Goal: Find contact information: Find contact information

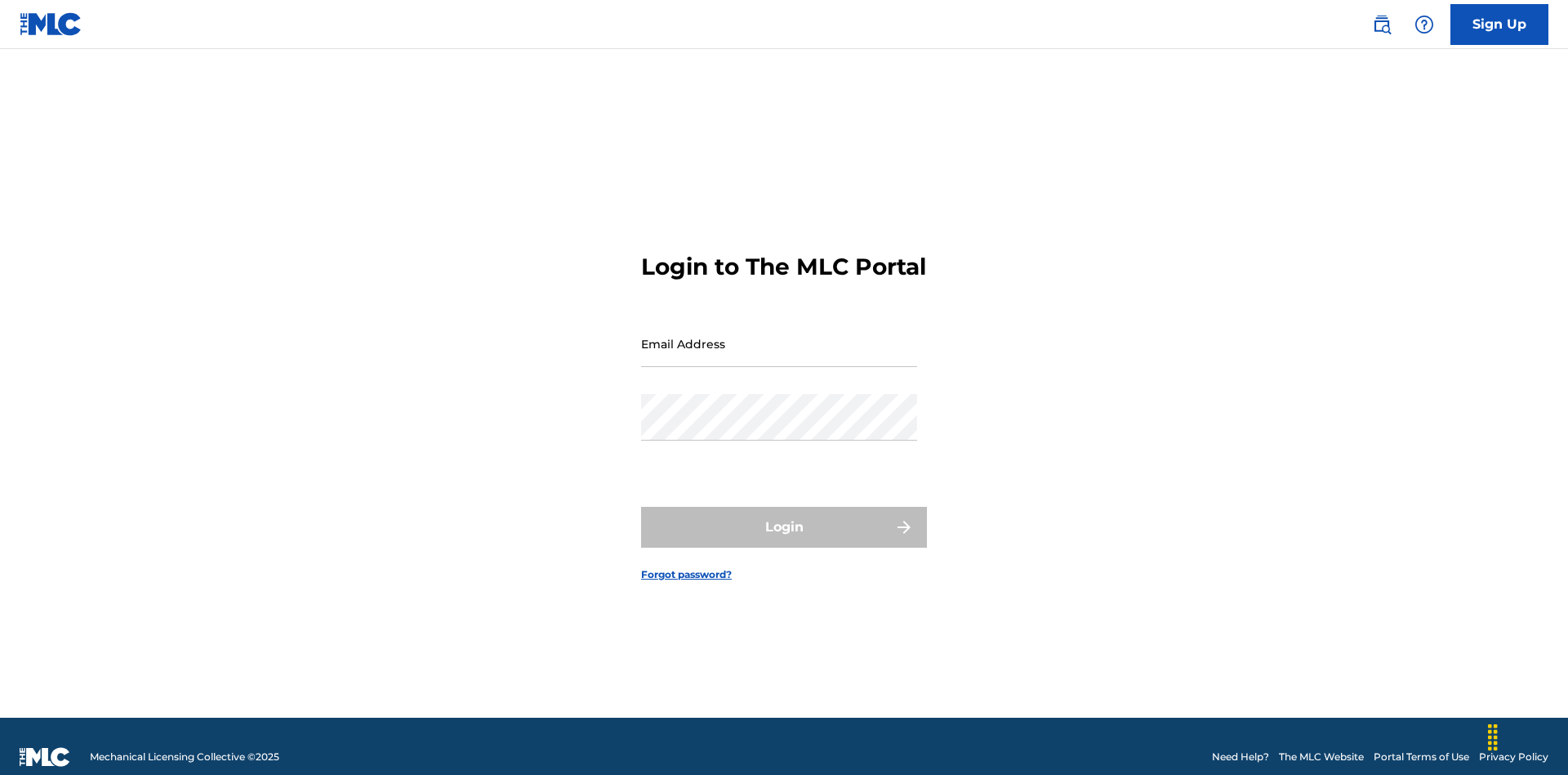
scroll to position [21, 0]
click at [779, 336] on input "Email Address" at bounding box center [779, 343] width 276 height 46
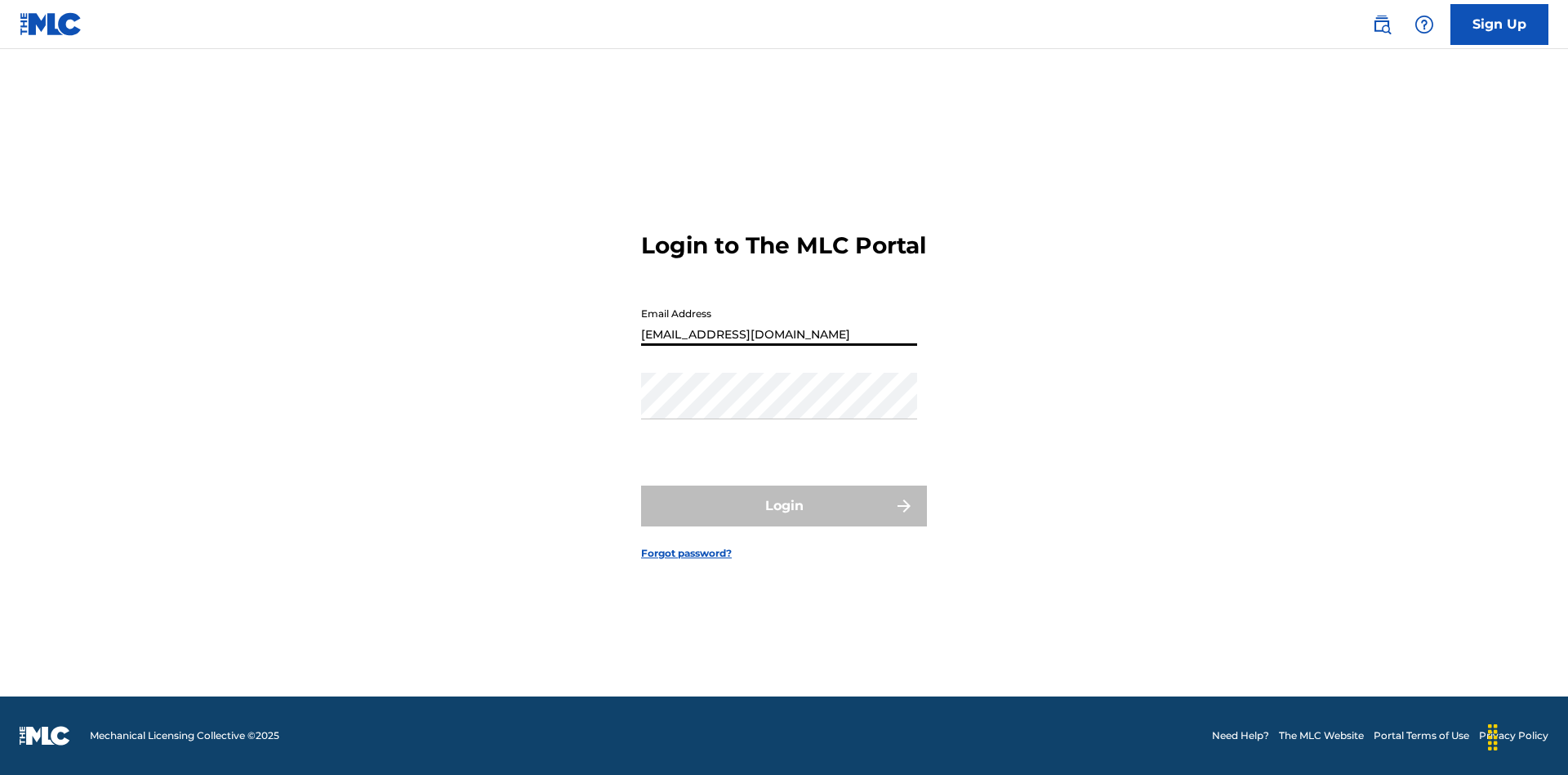
type input "Duke.McTesterson@gmail.com"
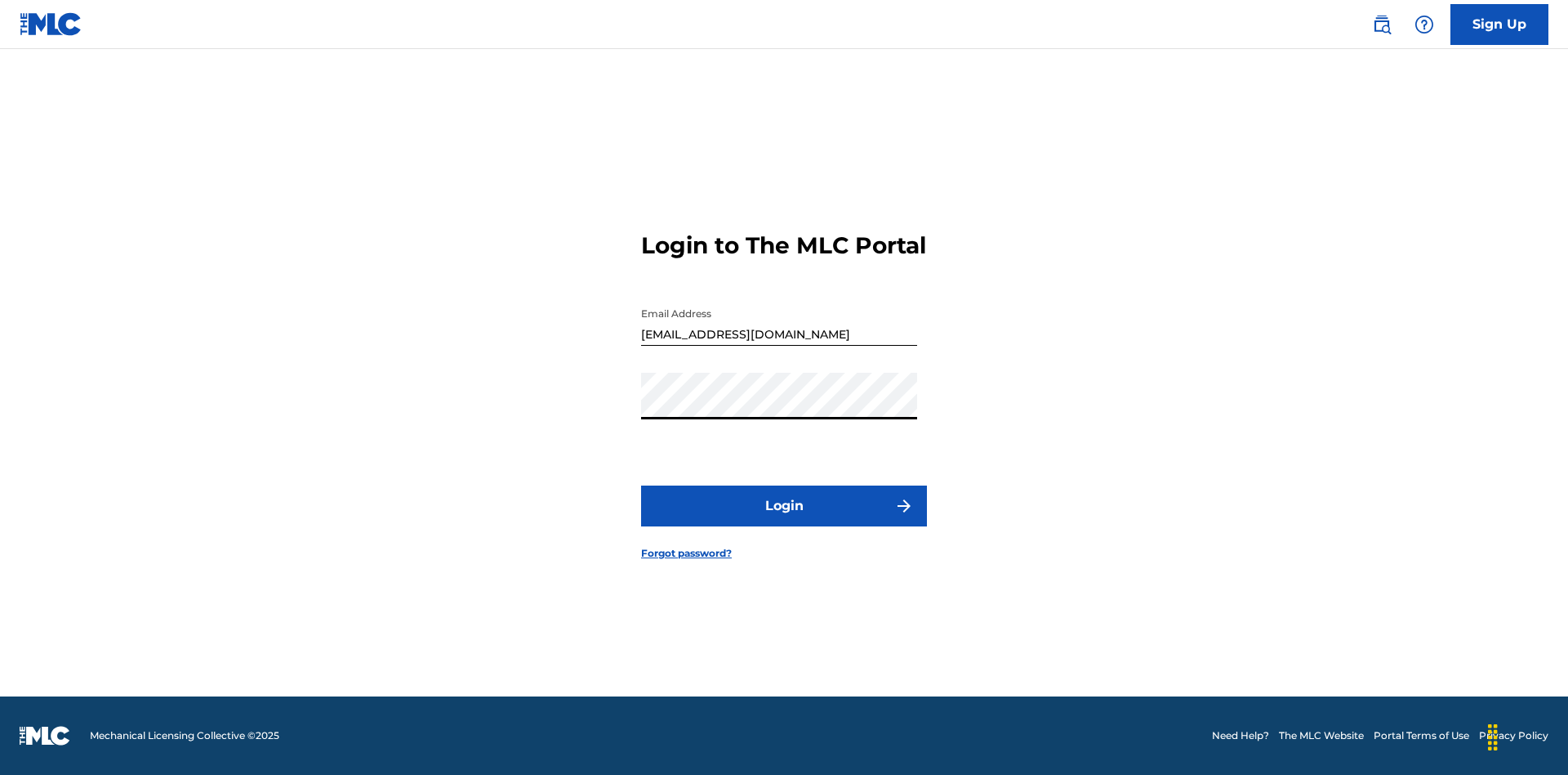
click at [784, 520] on button "Login" at bounding box center [784, 506] width 286 height 41
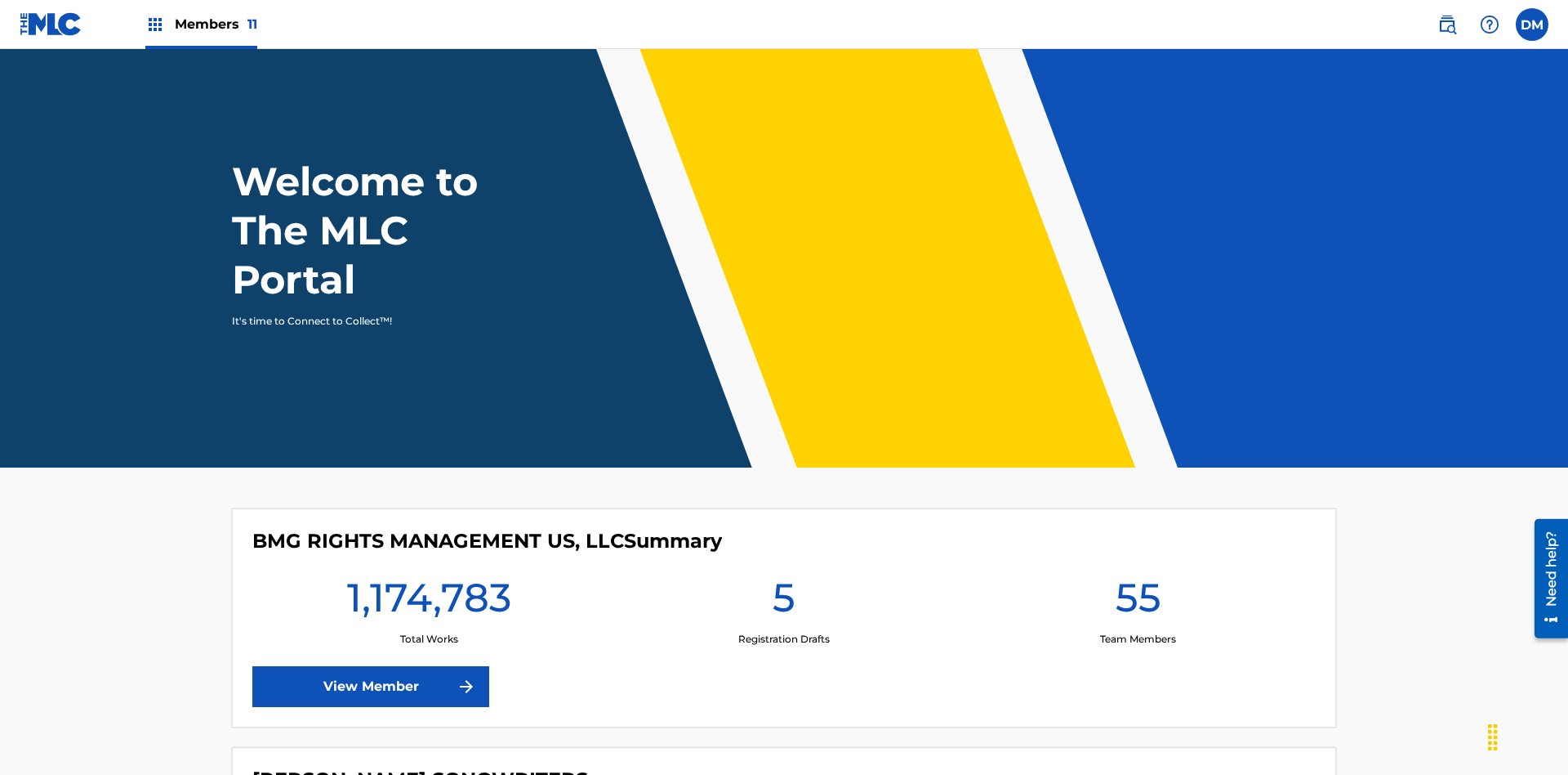
click at [1490, 24] on img at bounding box center [1489, 24] width 20 height 20
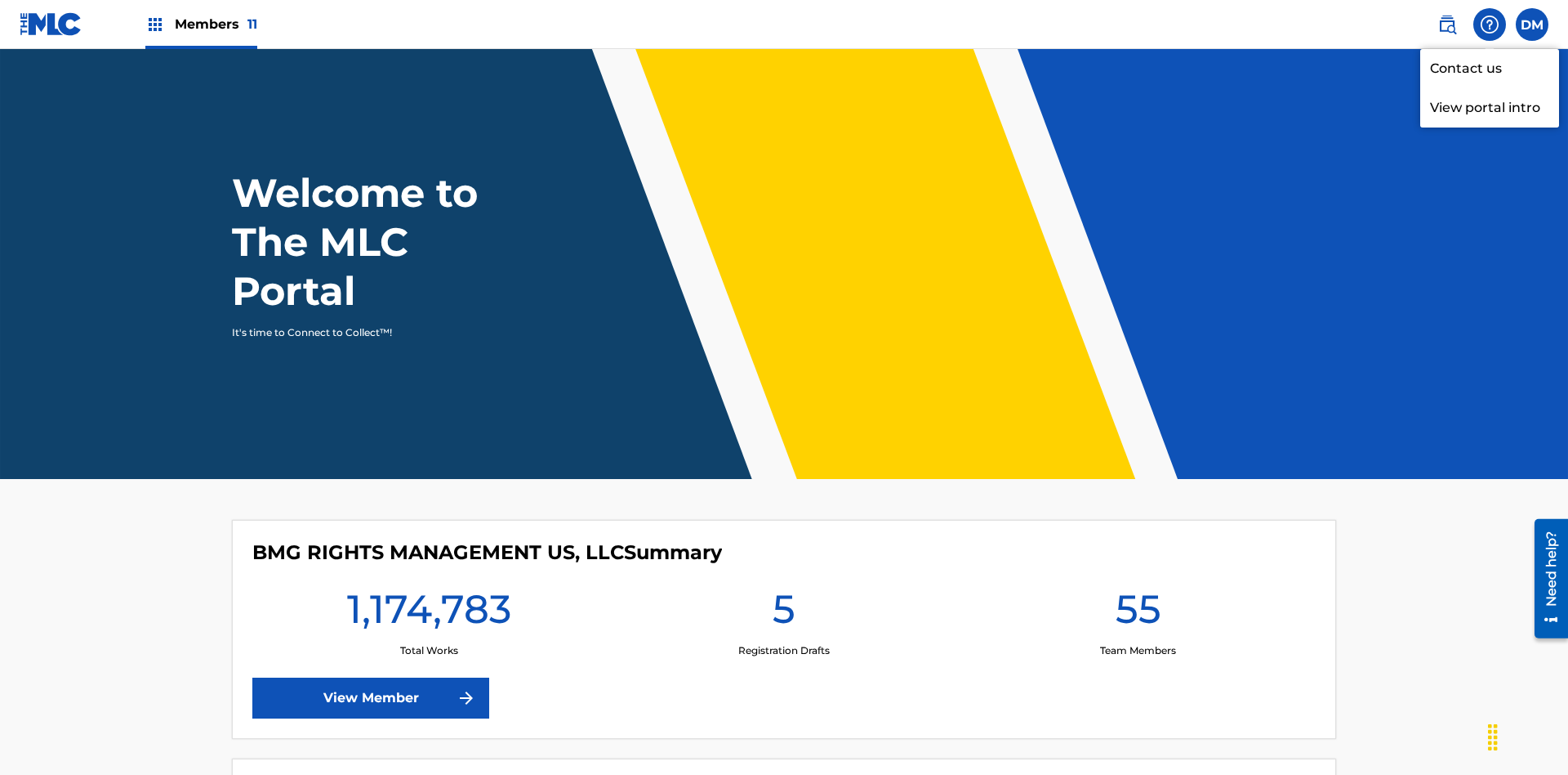
click at [1490, 68] on link "Contact us" at bounding box center [1490, 69] width 139 height 39
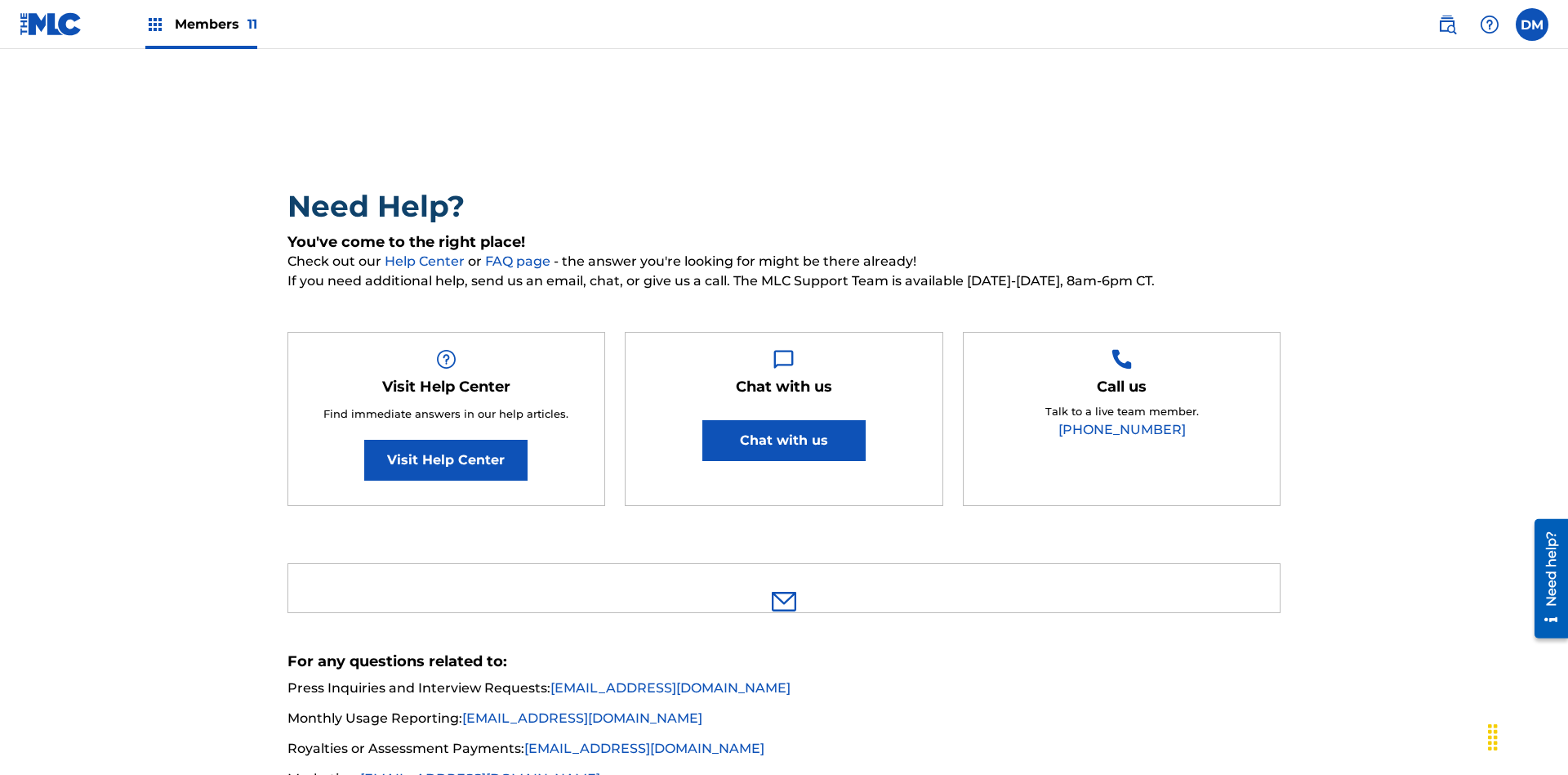
scroll to position [90, 0]
